Goal: Complete application form

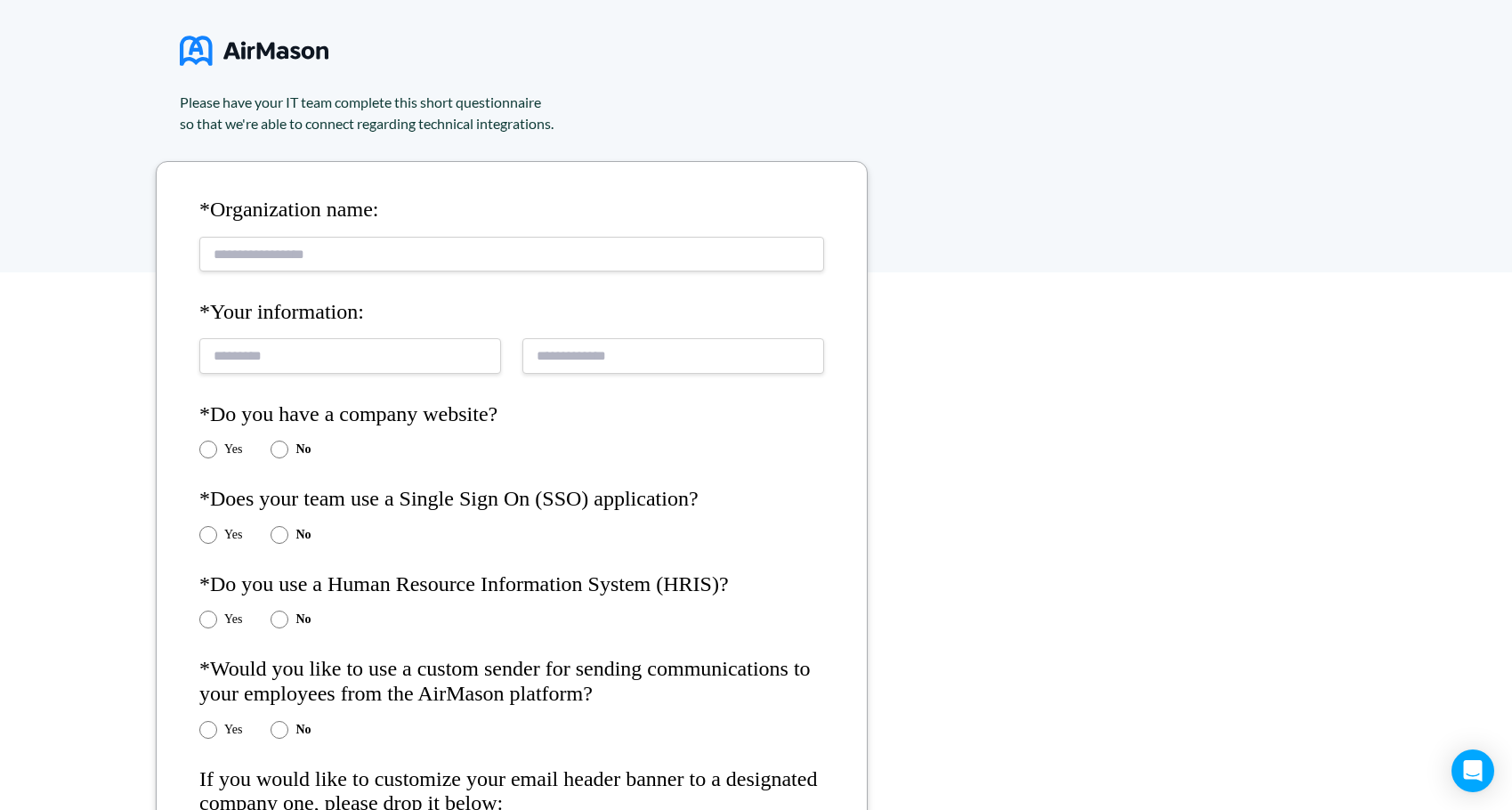
scroll to position [234, 0]
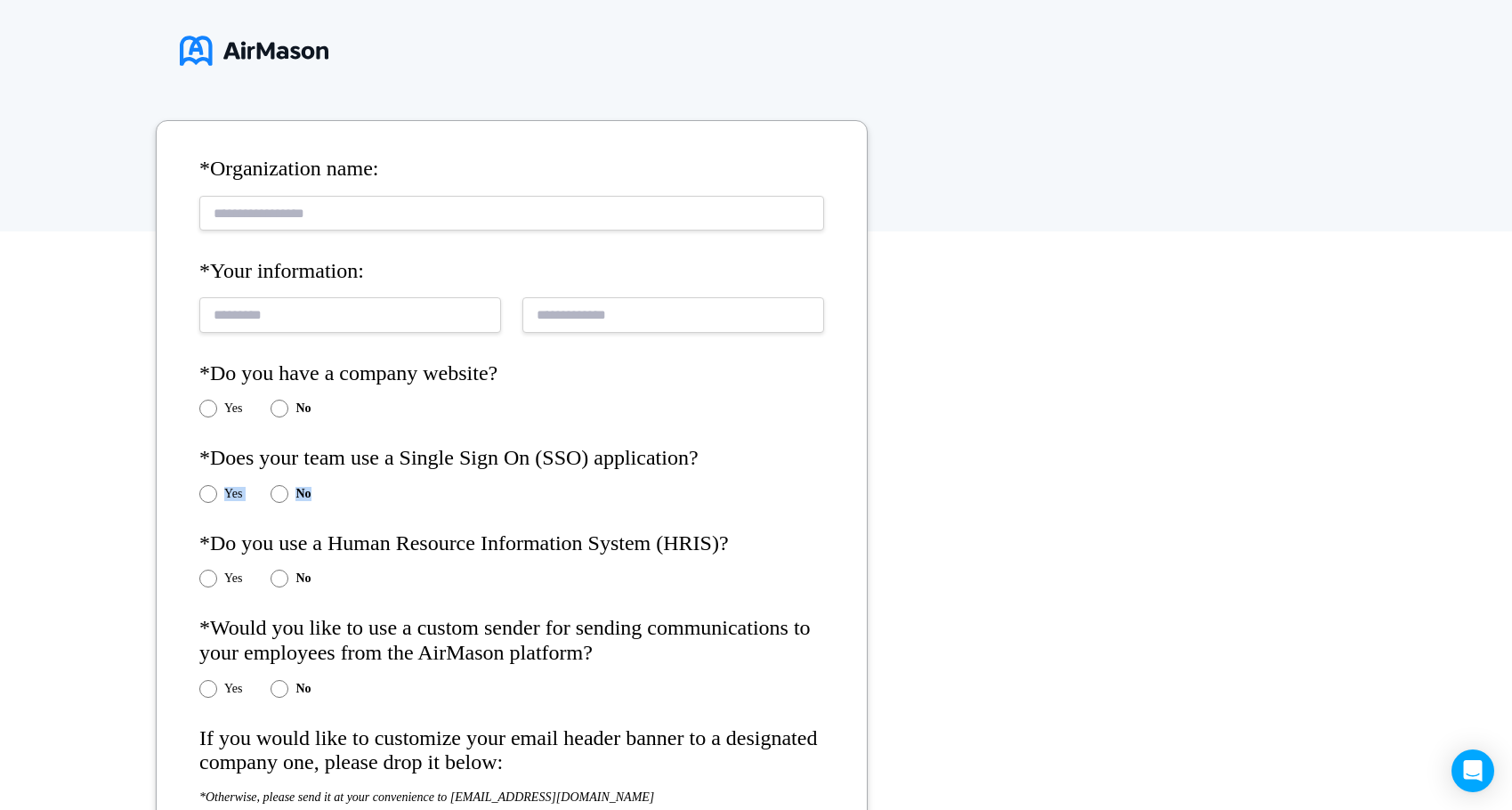
drag, startPoint x: 696, startPoint y: 454, endPoint x: 353, endPoint y: 478, distance: 343.8
click at [353, 478] on form "*Organization name: *Your information: *Do you have a company website? Yes No *…" at bounding box center [511, 643] width 712 height 1046
click at [354, 471] on form "*Organization name: *Your information: *Do you have a company website? Yes No *…" at bounding box center [511, 643] width 712 height 1046
drag, startPoint x: 295, startPoint y: 449, endPoint x: 732, endPoint y: 440, distance: 437.1
click at [732, 440] on form "*Organization name: *Your information: *Do you have a company website? Yes No *…" at bounding box center [511, 643] width 712 height 1046
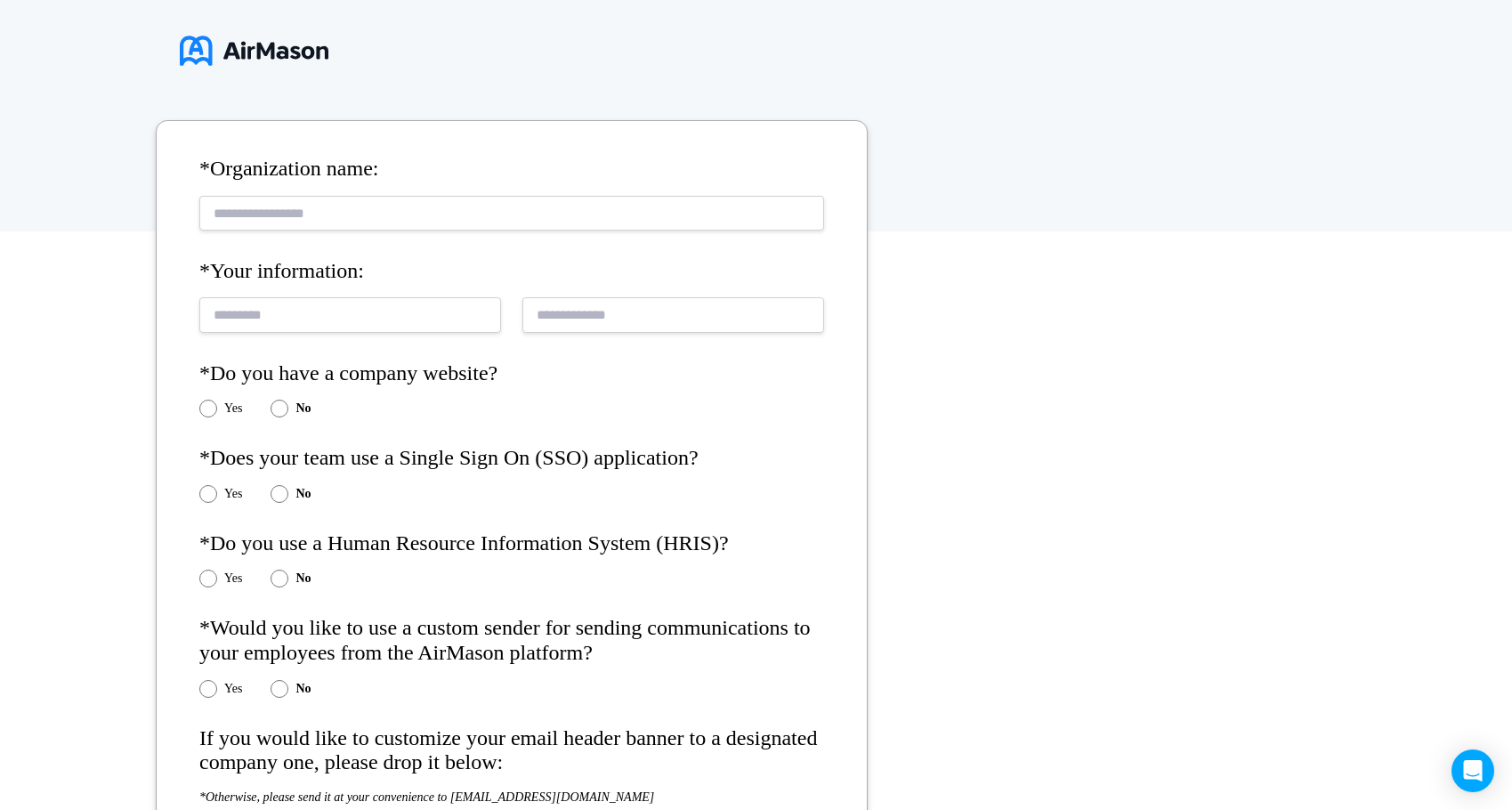
click at [507, 530] on form "*Organization name: *Your information: *Do you have a company website? Yes No *…" at bounding box center [511, 643] width 712 height 1046
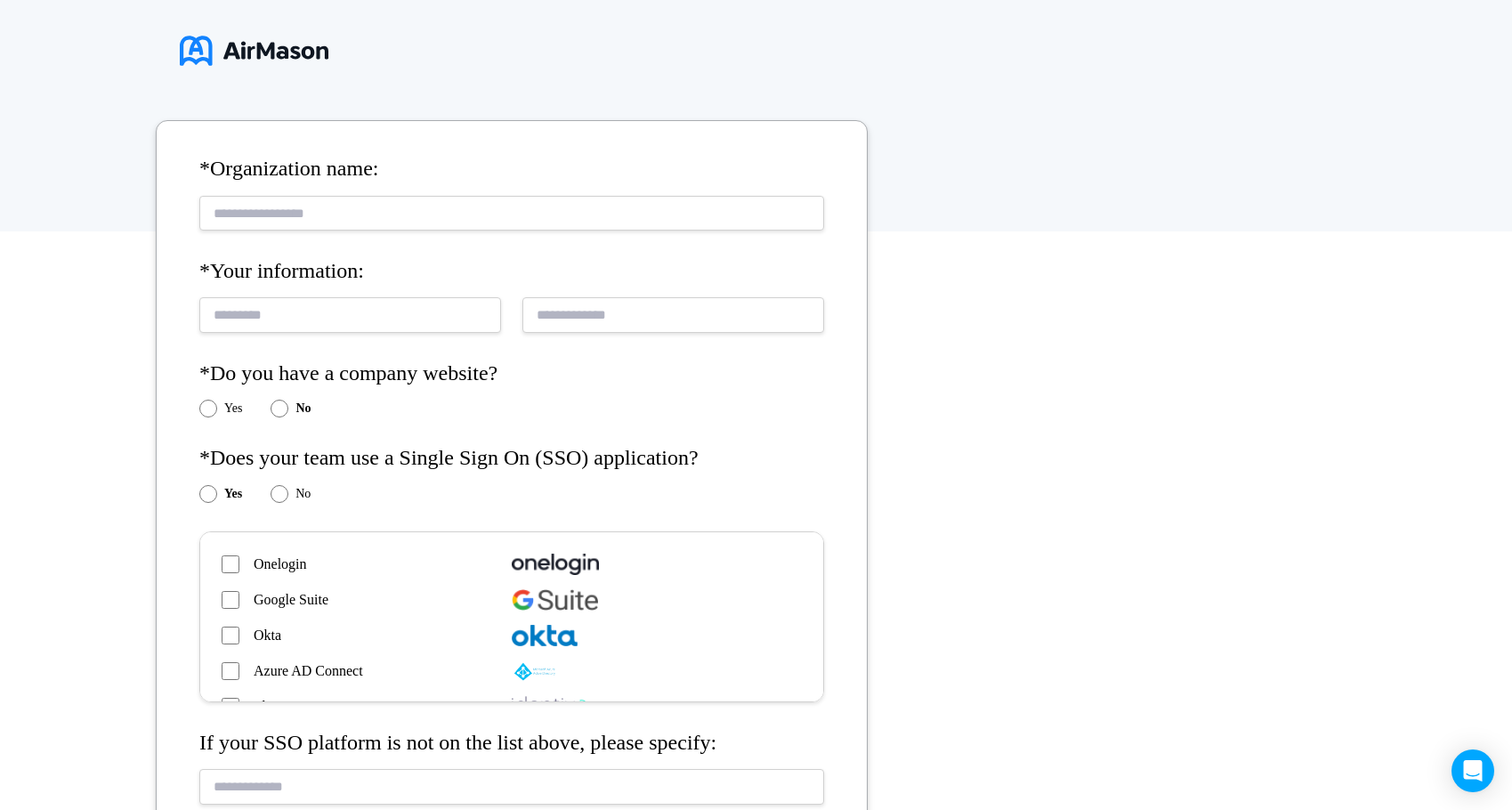
scroll to position [89, 0]
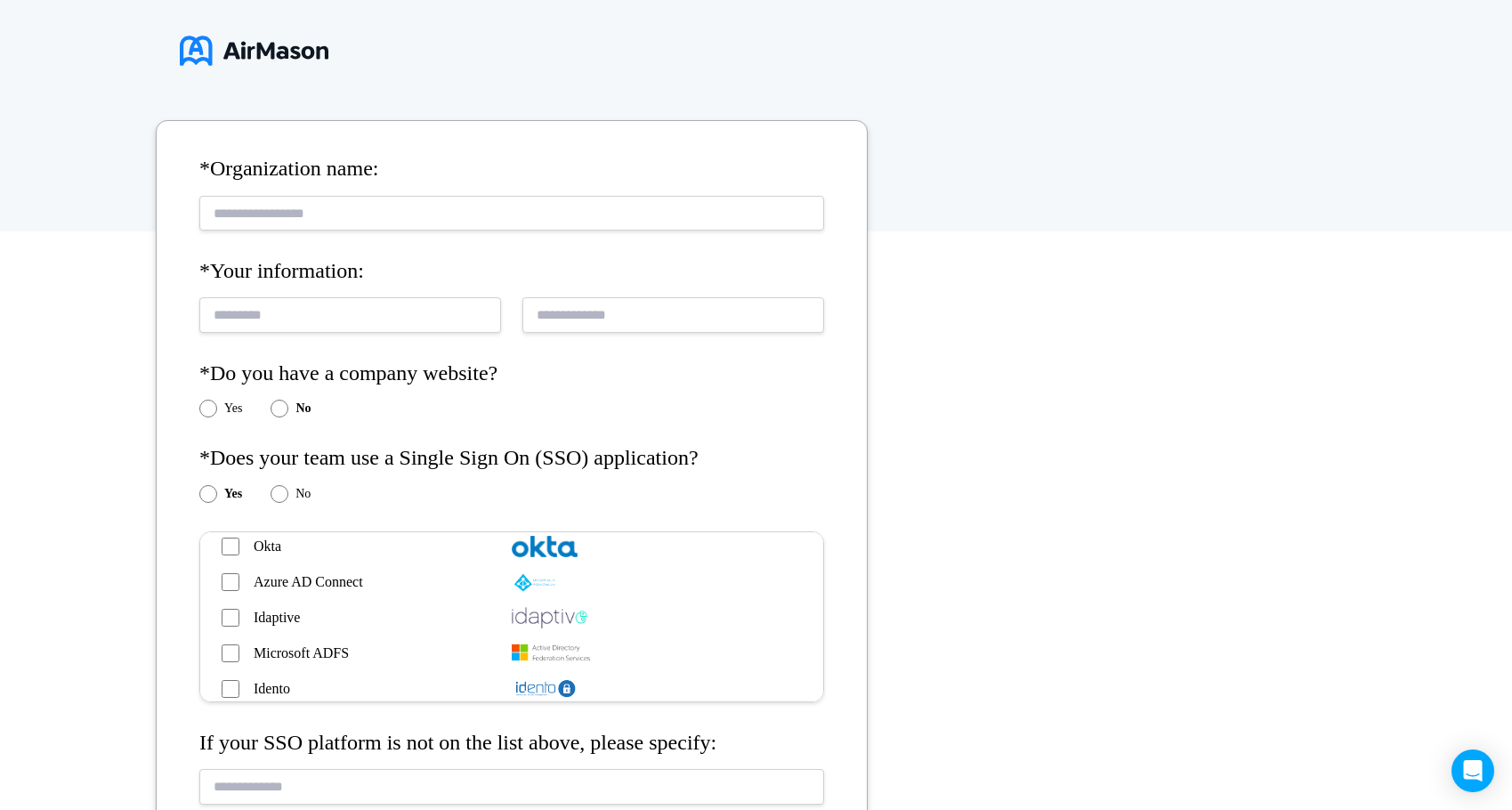
click at [220, 545] on div "Okta" at bounding box center [511, 546] width 608 height 36
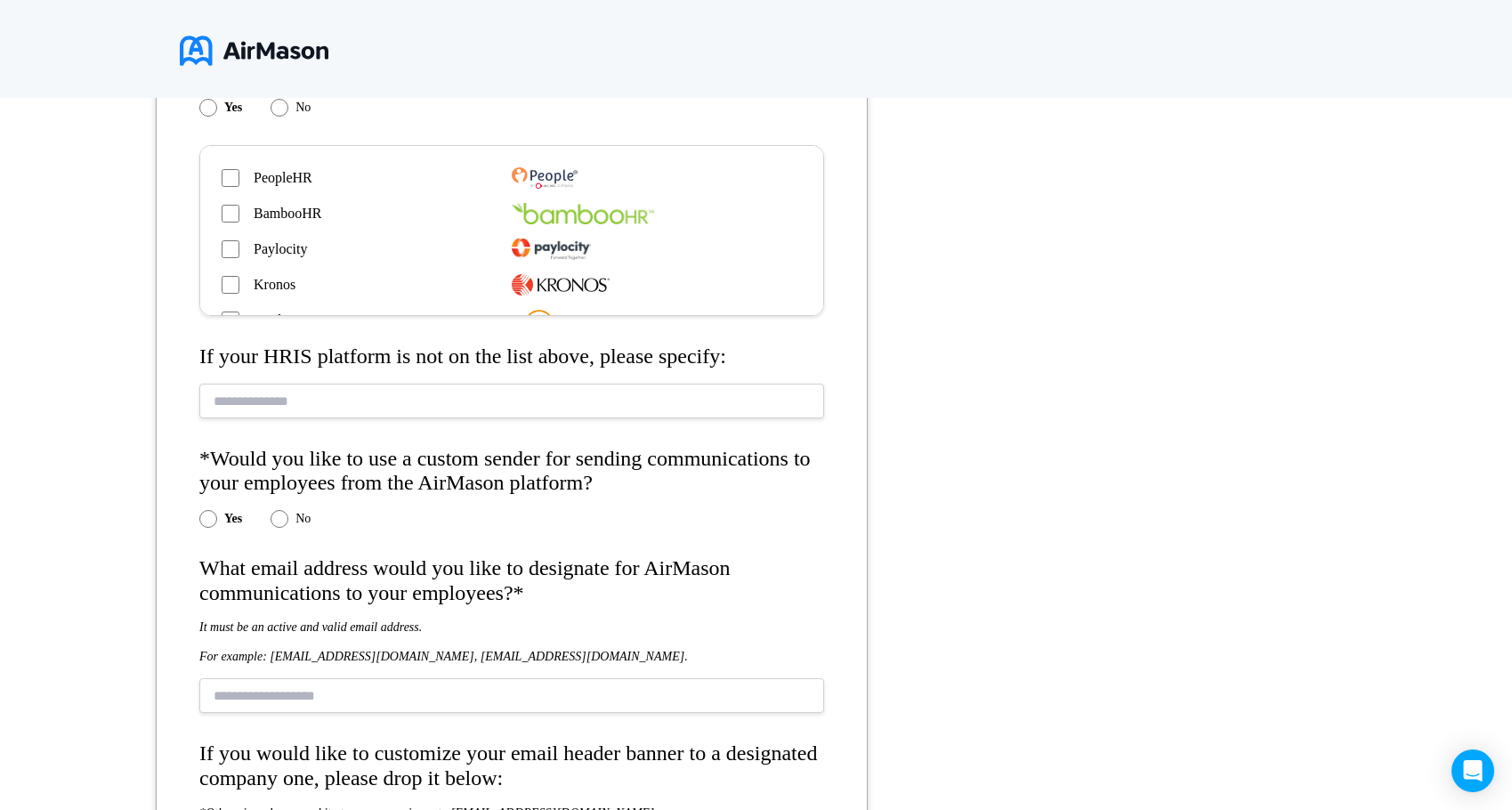
scroll to position [1214, 0]
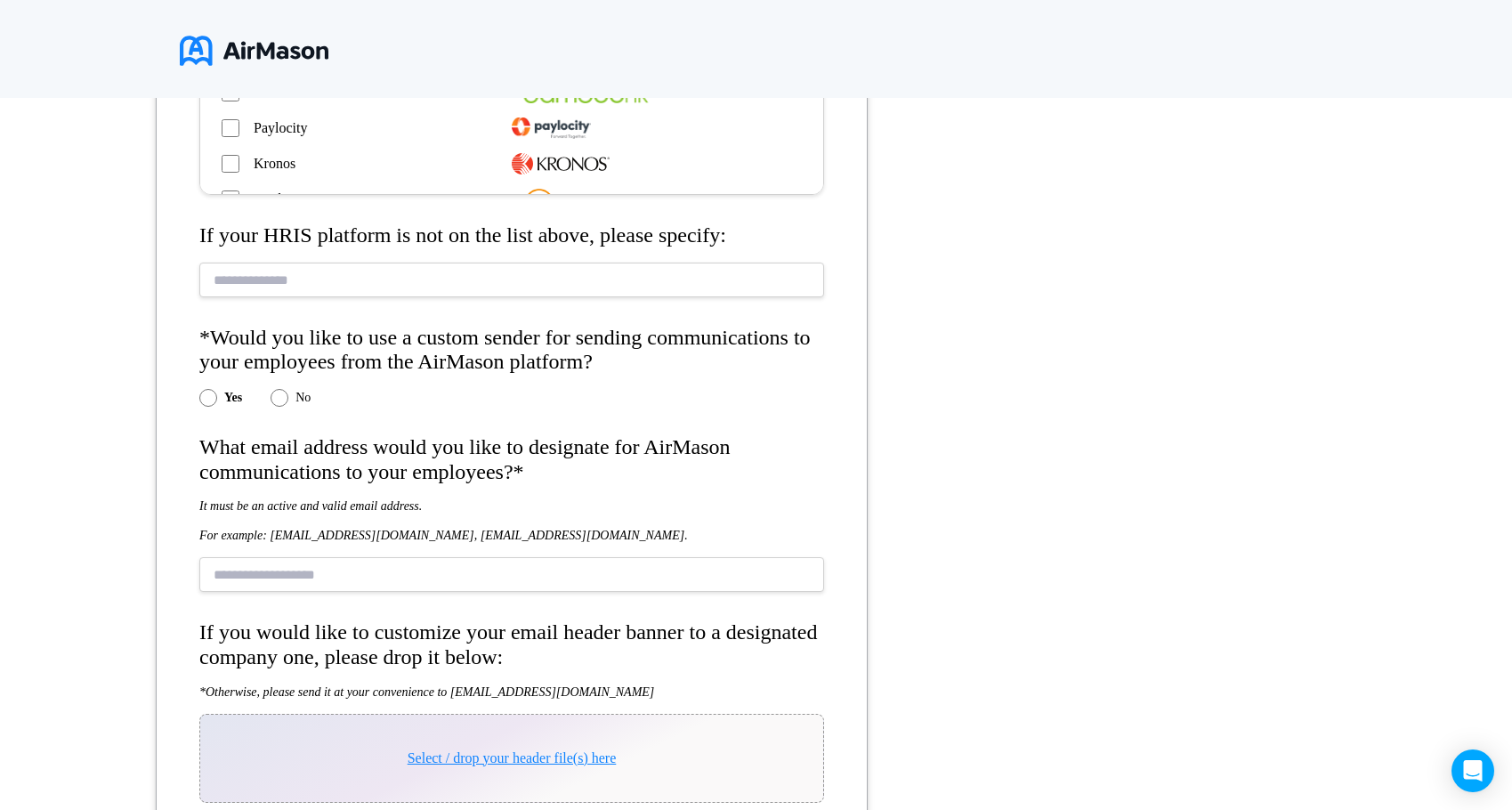
click at [436, 578] on input "text" at bounding box center [511, 575] width 625 height 35
type input "*"
type input "**********"
click at [1006, 472] on div "*Organization name: *Your information: *Do you have a company website? Yes No *…" at bounding box center [756, 212] width 1512 height 1920
click at [926, 468] on div "*Organization name: *Your information: *Do you have a company website? Yes No *…" at bounding box center [756, 212] width 1512 height 1920
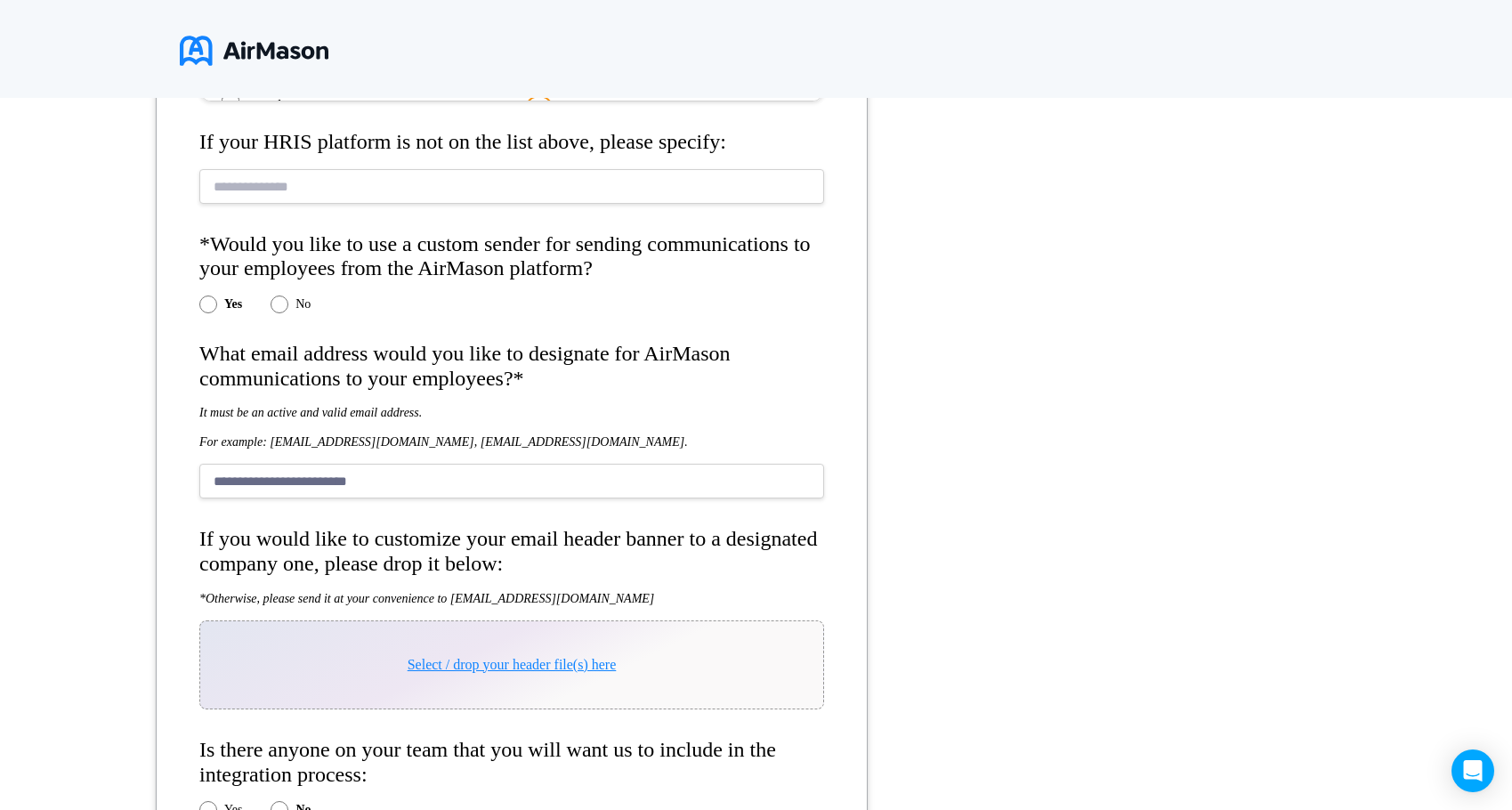
scroll to position [1302, 0]
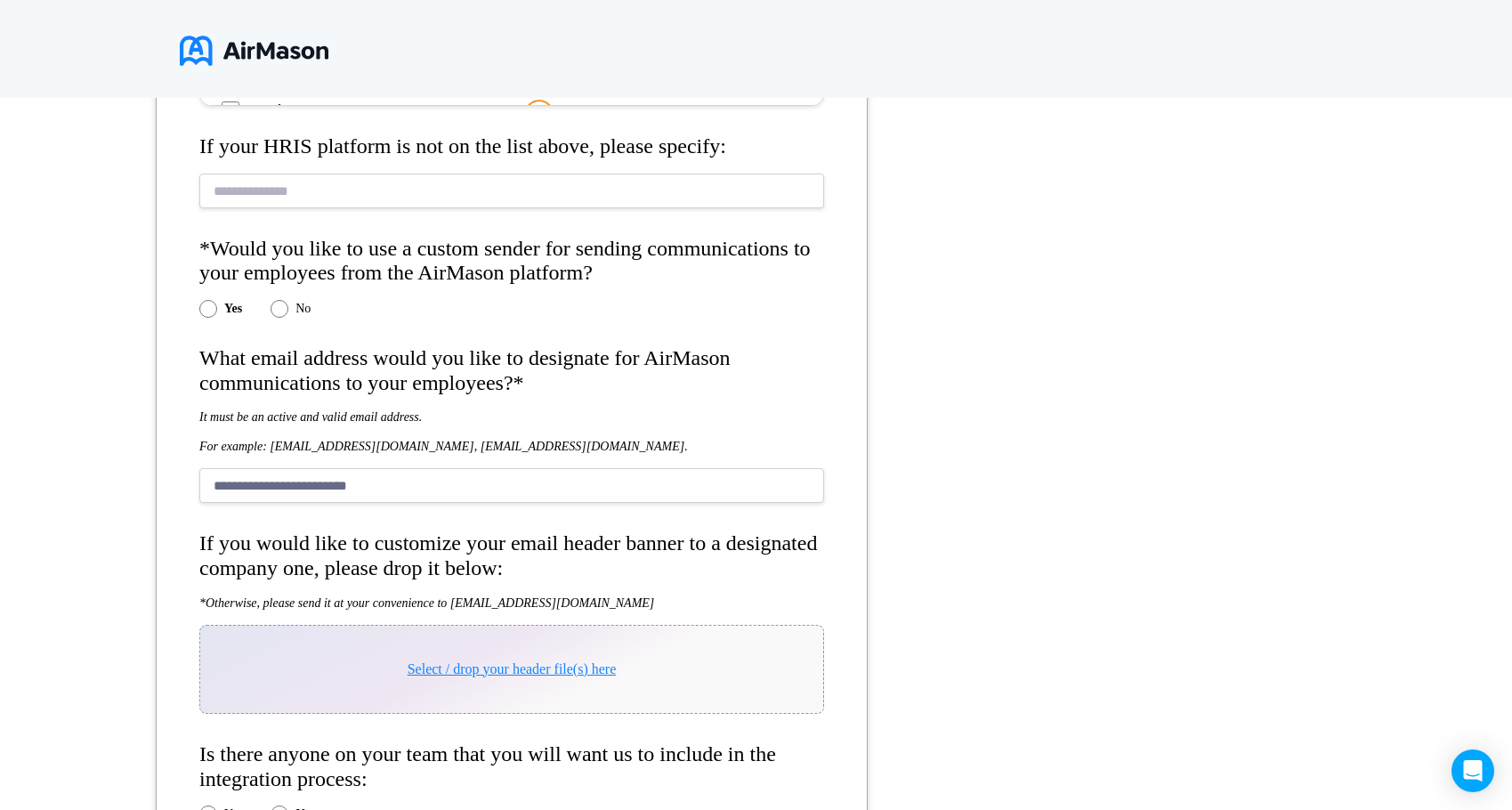
click at [908, 500] on div "*Organization name: *Your information: *Do you have a company website? Yes No *…" at bounding box center [756, 124] width 1512 height 1920
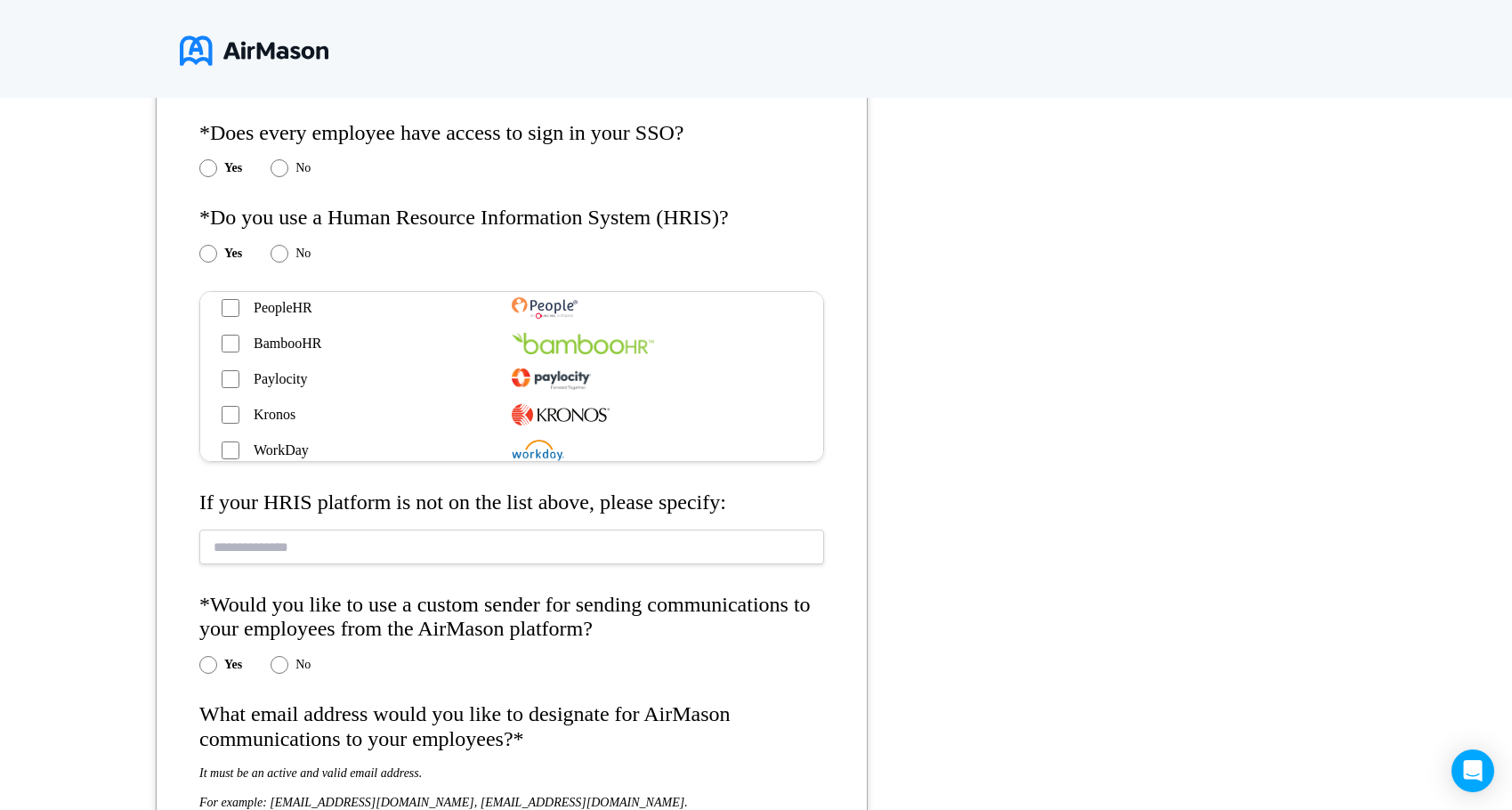
scroll to position [0, 0]
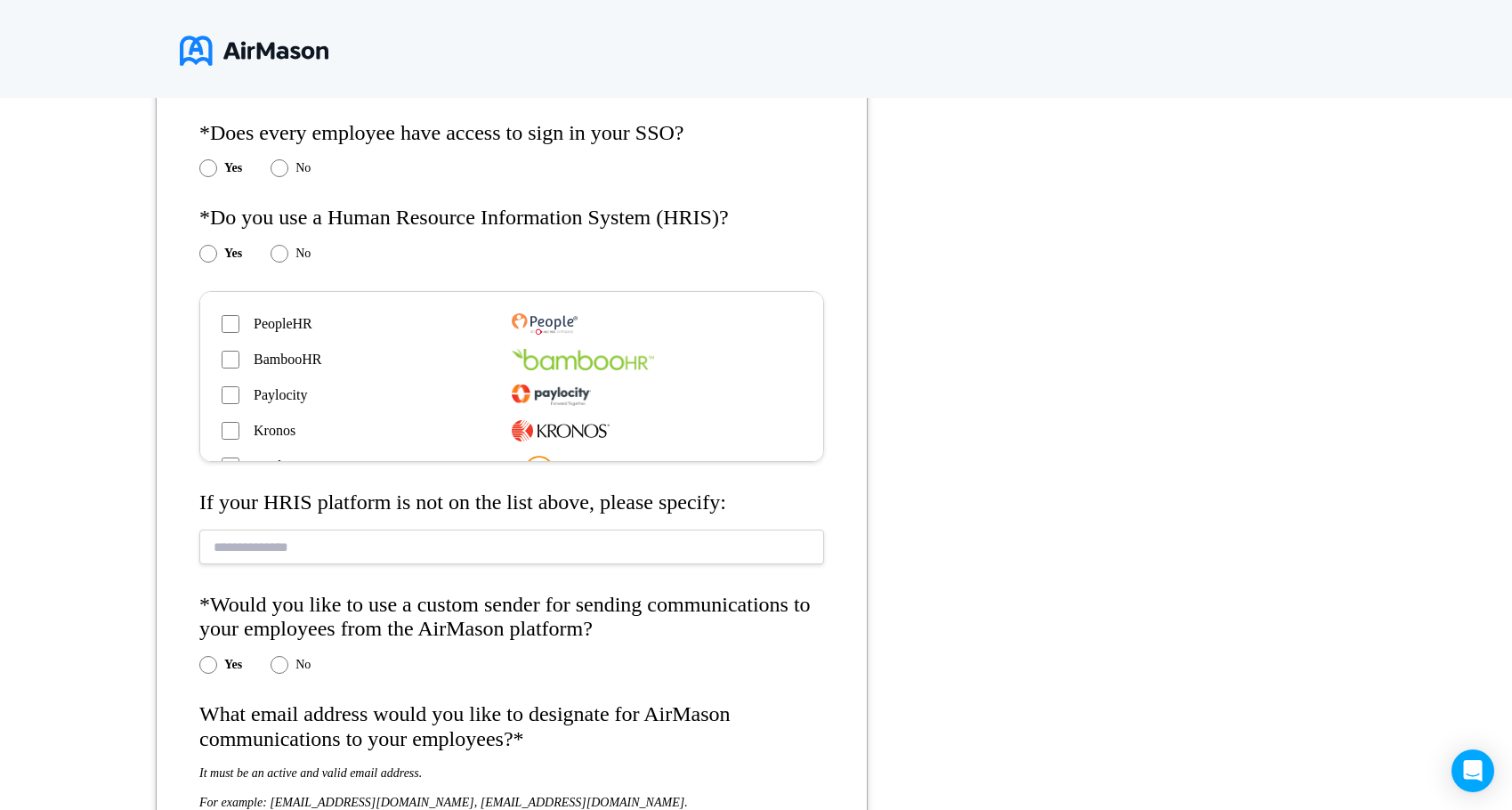
click at [952, 306] on div "*Organization name: *Your information: *Do you have a company website? Yes No *…" at bounding box center [756, 480] width 1512 height 1920
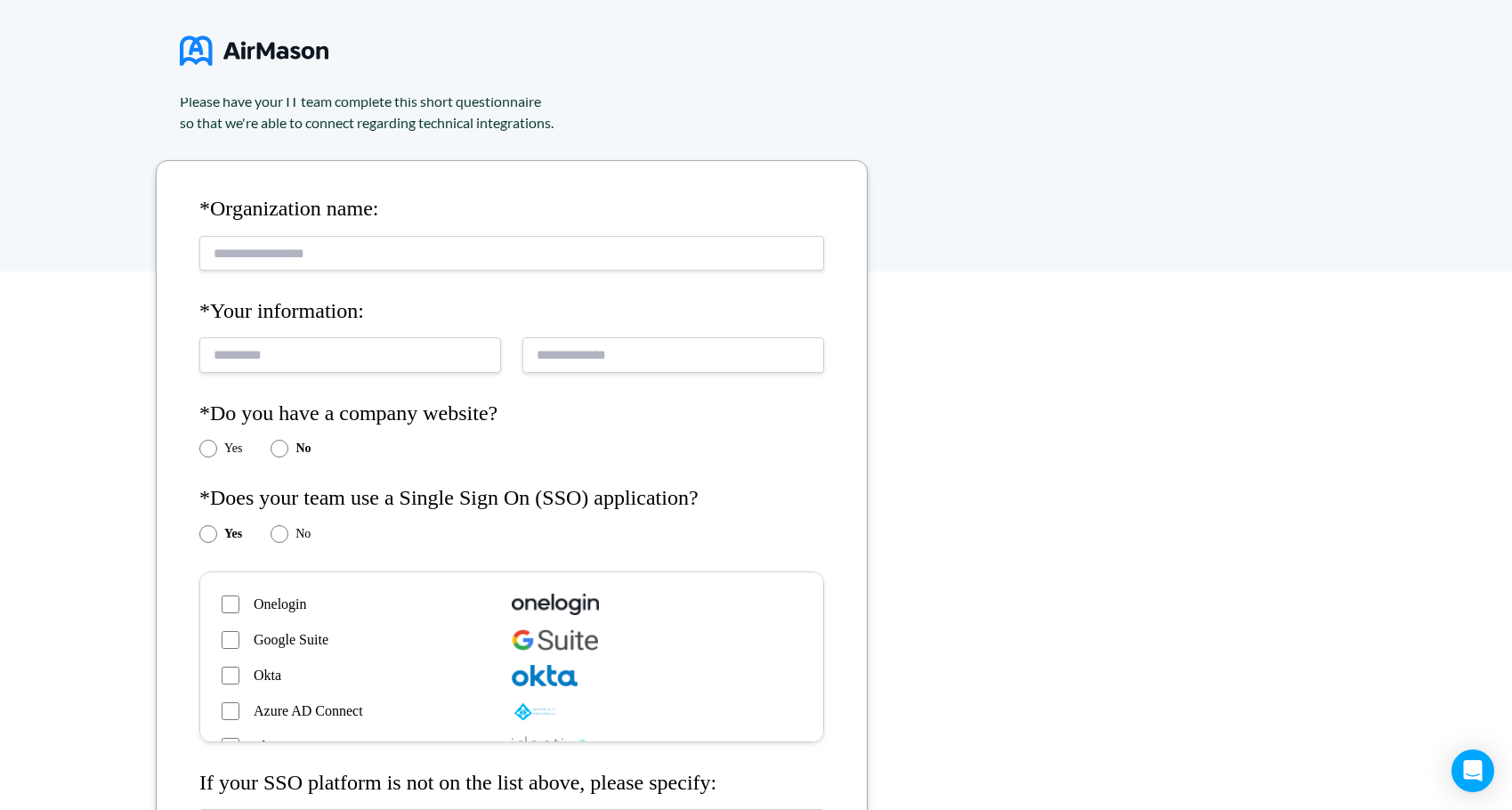
scroll to position [146, 0]
